Goal: Transaction & Acquisition: Download file/media

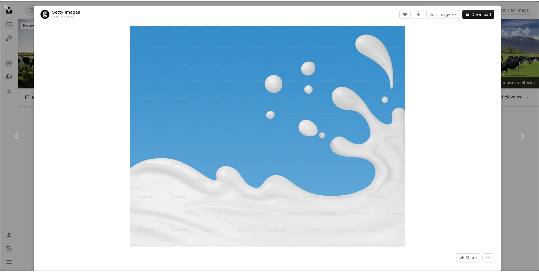
scroll to position [5074, 0]
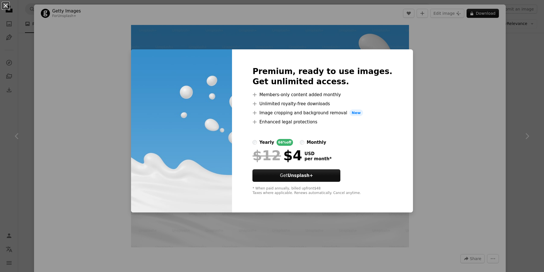
click at [6, 4] on button "An X shape" at bounding box center [5, 5] width 7 height 7
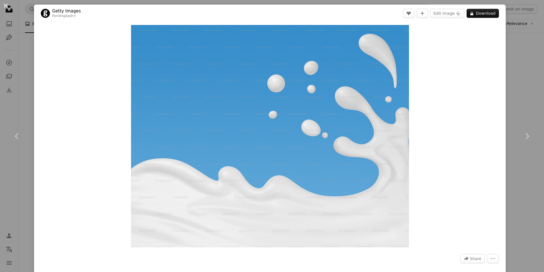
click at [7, 5] on button "An X shape" at bounding box center [5, 5] width 7 height 7
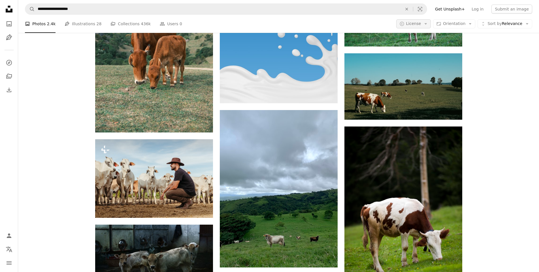
click at [426, 22] on button "A copyright icon © License Arrow down" at bounding box center [414, 23] width 35 height 9
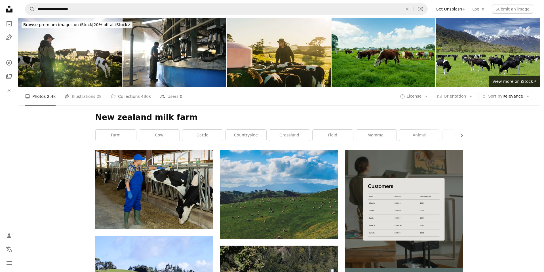
scroll to position [5074, 0]
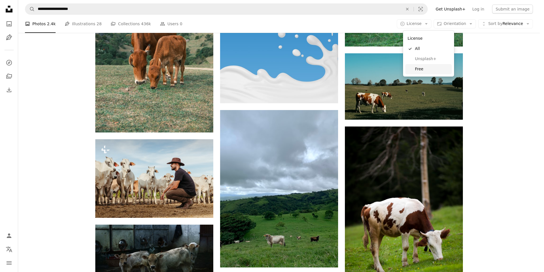
click at [416, 69] on span "Free" at bounding box center [432, 69] width 35 height 6
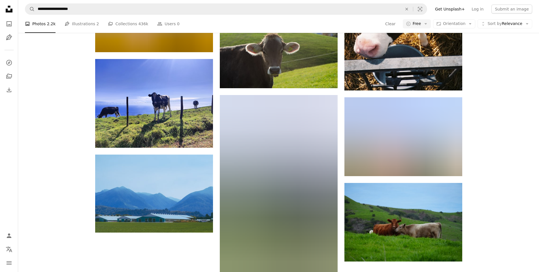
scroll to position [340, 0]
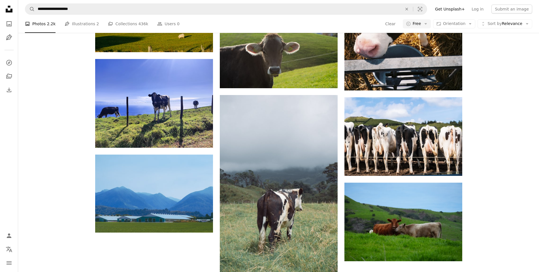
drag, startPoint x: 402, startPoint y: 173, endPoint x: 374, endPoint y: 147, distance: 38.3
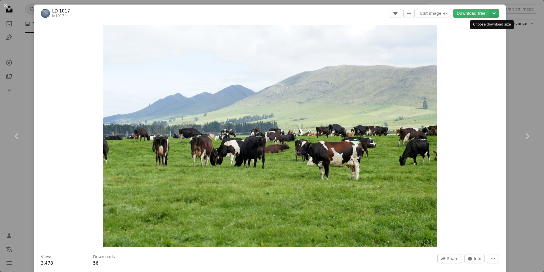
click at [489, 14] on icon "Chevron down" at bounding box center [493, 13] width 9 height 7
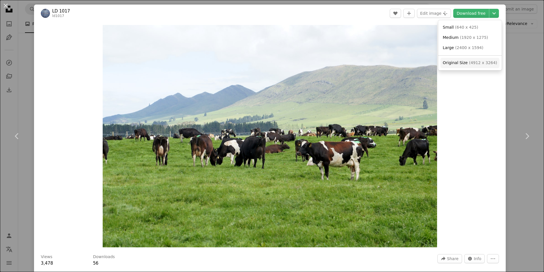
click at [454, 59] on link "Original Size ( 4912 x 3264 )" at bounding box center [469, 63] width 59 height 10
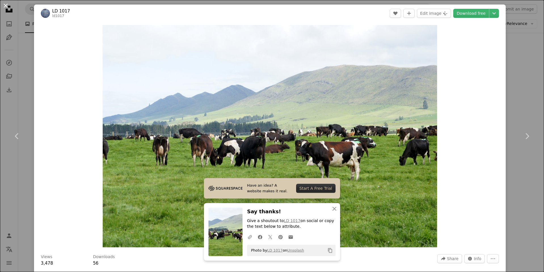
click at [8, 7] on button "An X shape" at bounding box center [5, 5] width 7 height 7
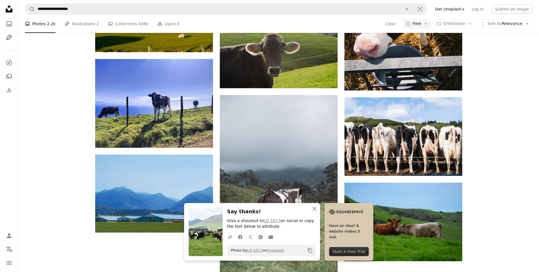
scroll to position [709, 0]
click at [317, 208] on icon "An X shape" at bounding box center [314, 208] width 7 height 7
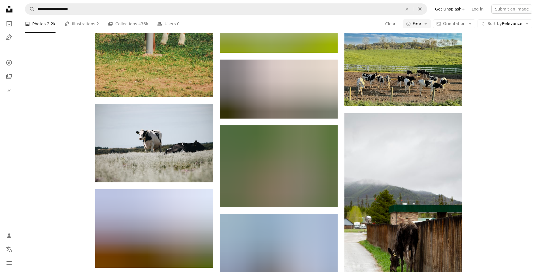
scroll to position [10459, 0]
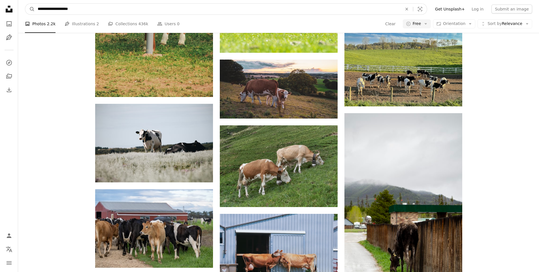
drag, startPoint x: 88, startPoint y: 9, endPoint x: 22, endPoint y: 20, distance: 66.4
paste input "Find visuals sitewide"
type input "********"
click button "A magnifying glass" at bounding box center [30, 9] width 10 height 11
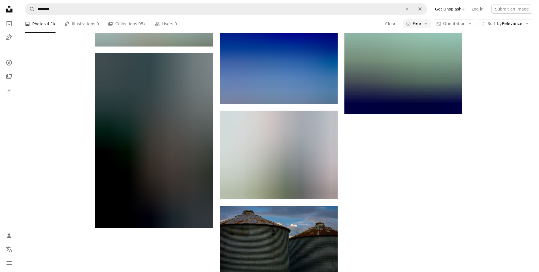
scroll to position [3571, 0]
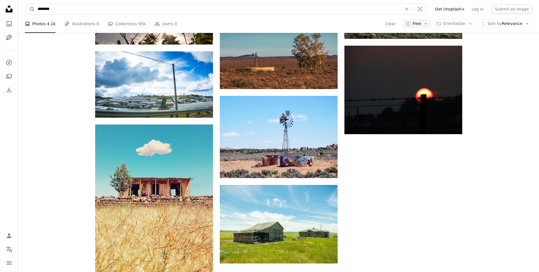
drag, startPoint x: 58, startPoint y: 14, endPoint x: 15, endPoint y: 18, distance: 43.0
